Goal: Task Accomplishment & Management: Manage account settings

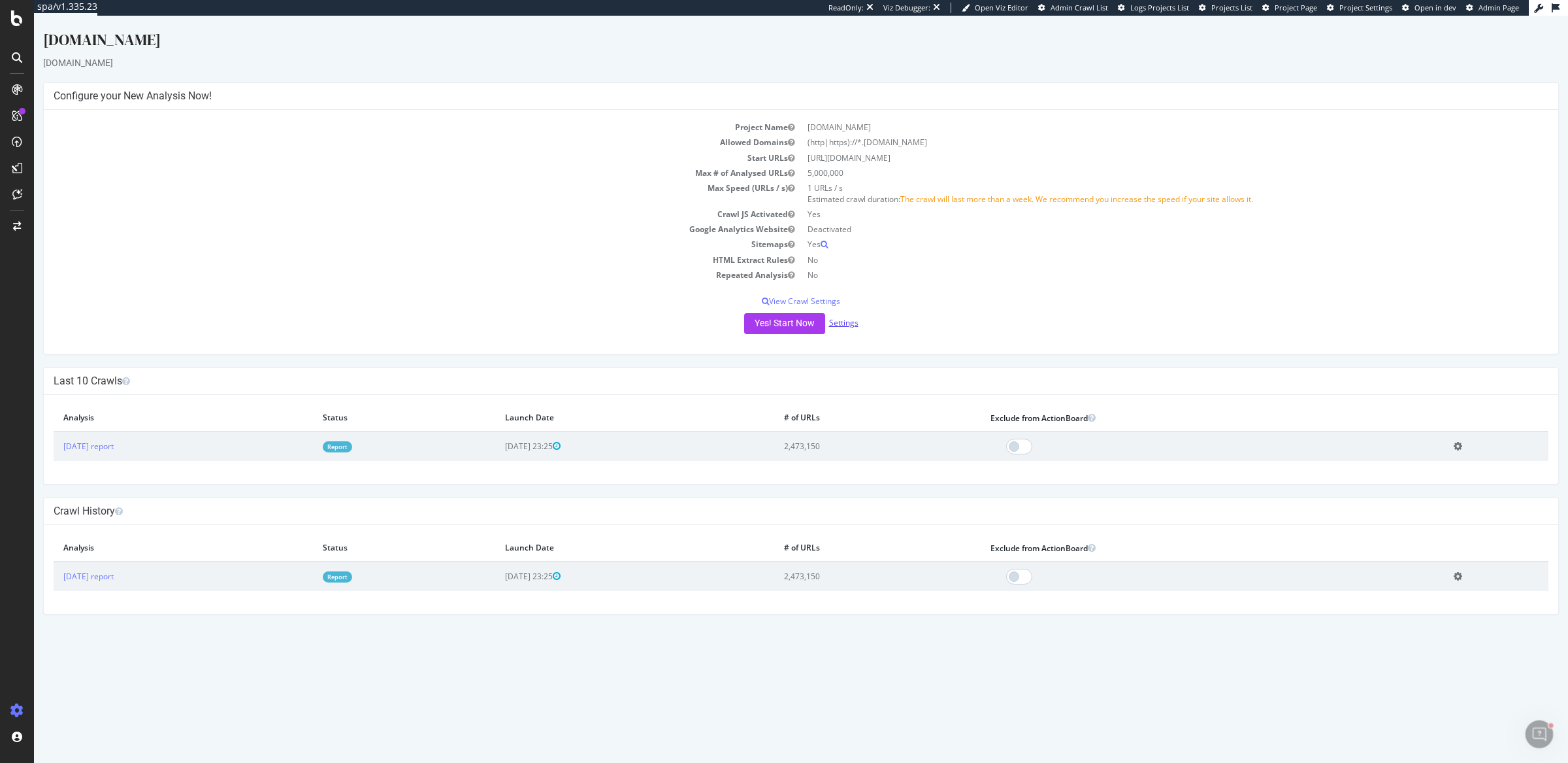
click at [848, 320] on link "Settings" at bounding box center [843, 322] width 29 height 11
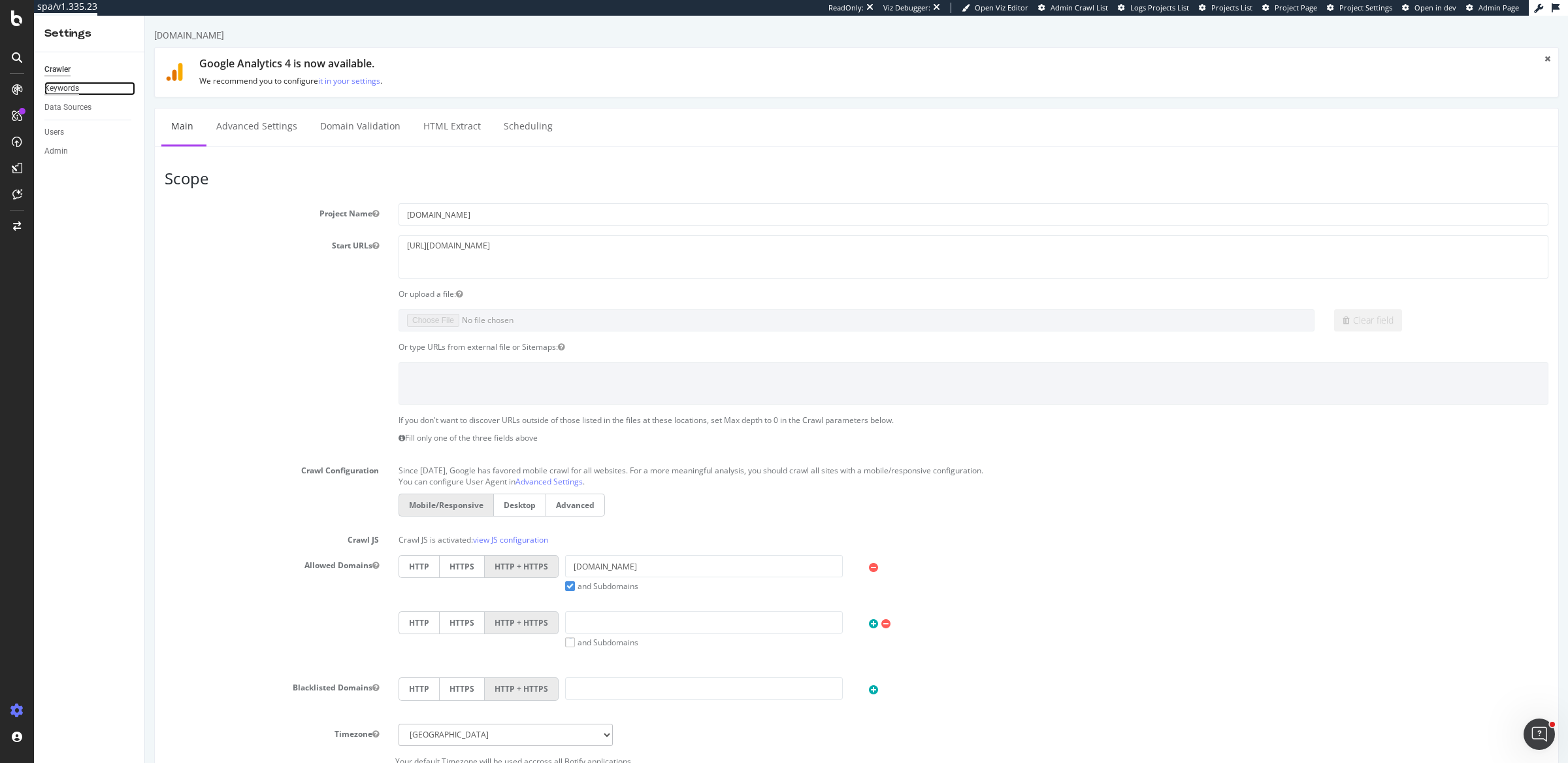
click at [67, 88] on div "Keywords" at bounding box center [61, 88] width 35 height 14
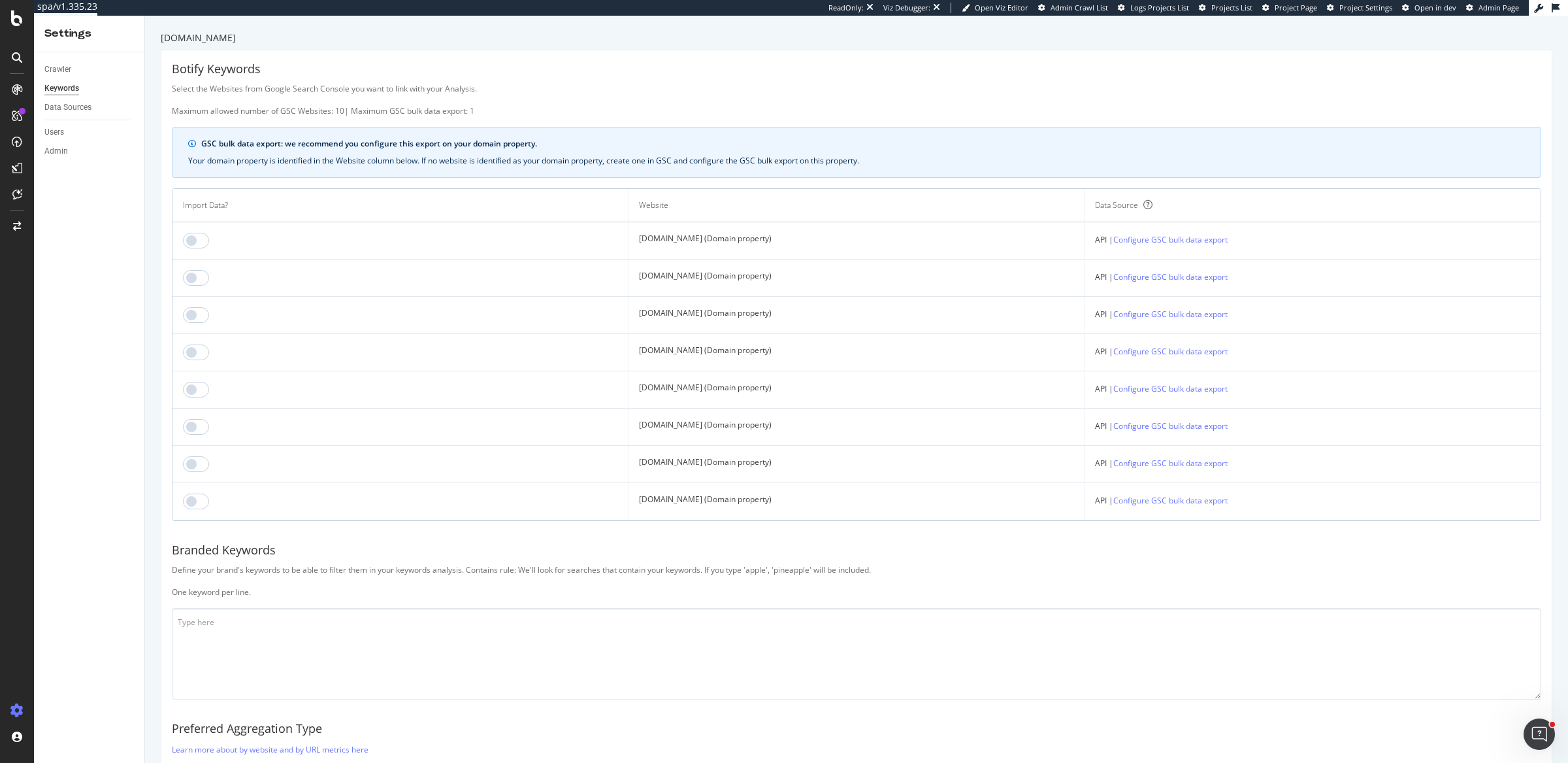
click at [1046, 566] on div "Define your brand's keywords to be able to filter them in your keywords analysi…" at bounding box center [856, 581] width 1370 height 33
